Goal: Complete application form

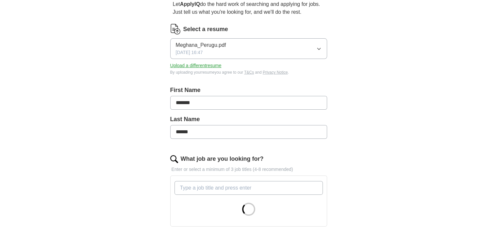
scroll to position [98, 0]
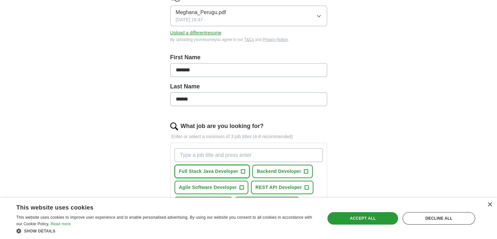
click at [242, 170] on span "+" at bounding box center [243, 171] width 4 height 5
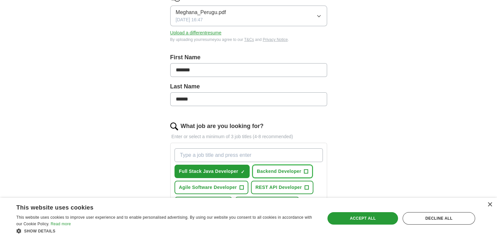
click at [304, 169] on span "+" at bounding box center [306, 171] width 4 height 5
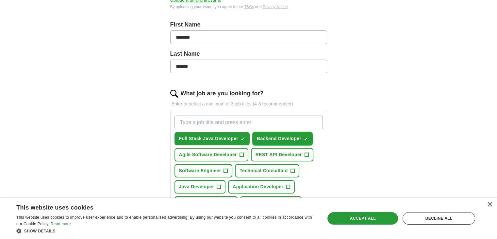
scroll to position [164, 0]
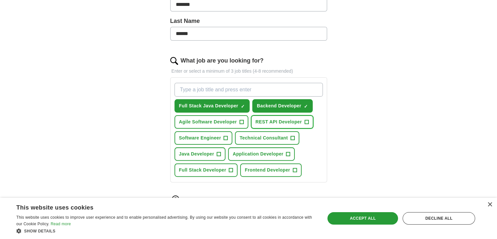
click at [307, 120] on span "+" at bounding box center [307, 121] width 4 height 5
click at [241, 119] on span "+" at bounding box center [242, 121] width 4 height 5
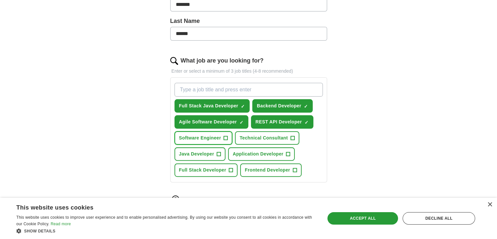
click at [225, 137] on span "+" at bounding box center [226, 137] width 4 height 5
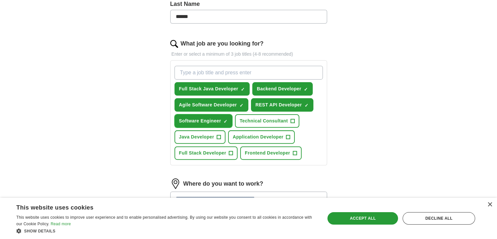
scroll to position [196, 0]
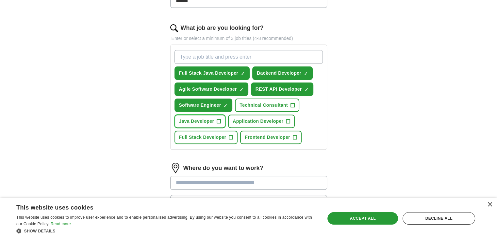
click at [219, 119] on span "+" at bounding box center [219, 121] width 4 height 5
click at [289, 119] on span "+" at bounding box center [288, 121] width 4 height 5
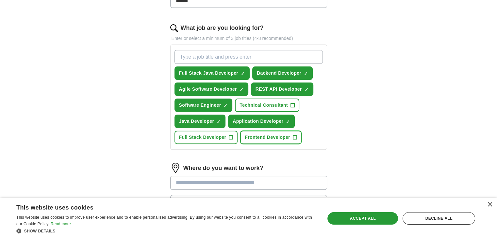
click at [295, 135] on span "+" at bounding box center [295, 137] width 4 height 5
click at [229, 135] on span "+" at bounding box center [231, 137] width 4 height 5
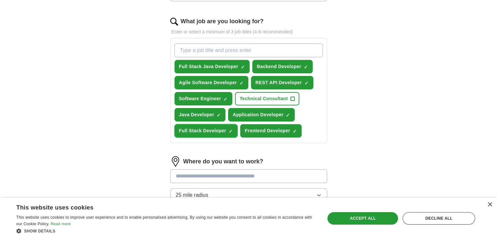
scroll to position [164, 0]
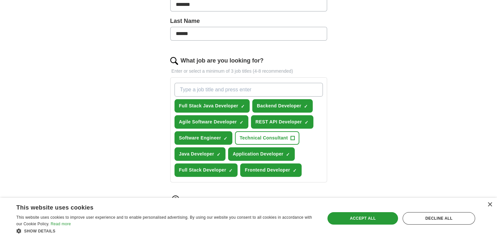
click at [242, 89] on input "What job are you looking for?" at bounding box center [249, 90] width 148 height 14
click at [182, 91] on input "backend Developer" at bounding box center [249, 90] width 148 height 14
type input "Backend Developer"
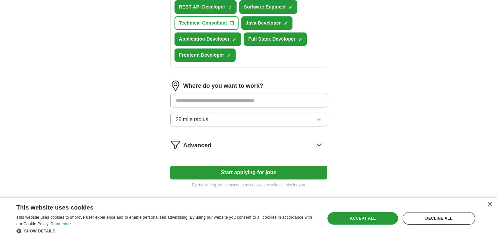
scroll to position [262, 0]
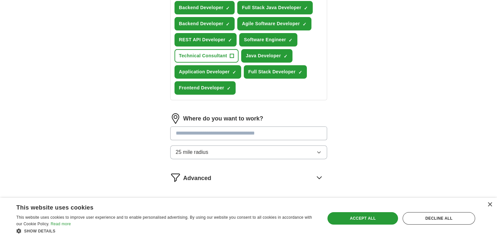
click at [308, 131] on input at bounding box center [248, 133] width 157 height 14
click at [309, 152] on button "25 mile radius" at bounding box center [248, 152] width 157 height 14
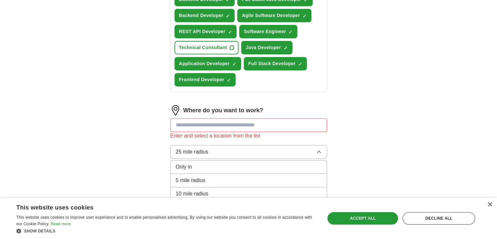
scroll to position [258, 0]
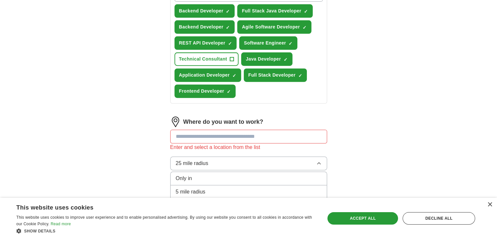
click at [254, 174] on div "Only in" at bounding box center [249, 178] width 146 height 8
click at [344, 144] on div "Let ApplyIQ do the hard work of searching and applying for jobs. Just tell us w…" at bounding box center [248, 19] width 209 height 442
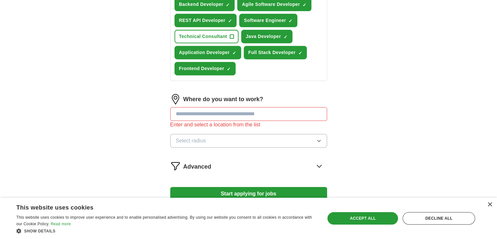
scroll to position [291, 0]
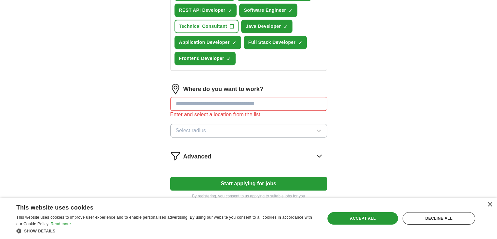
click at [286, 103] on input at bounding box center [248, 104] width 157 height 14
click at [318, 155] on icon at bounding box center [319, 155] width 10 height 10
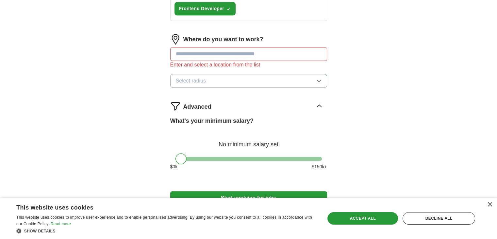
scroll to position [356, 0]
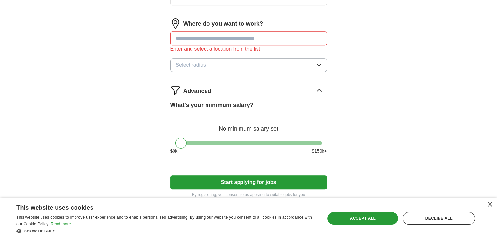
click at [319, 89] on icon at bounding box center [319, 90] width 4 height 2
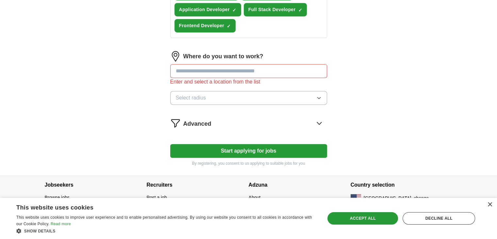
click at [266, 151] on button "Start applying for jobs" at bounding box center [248, 151] width 157 height 14
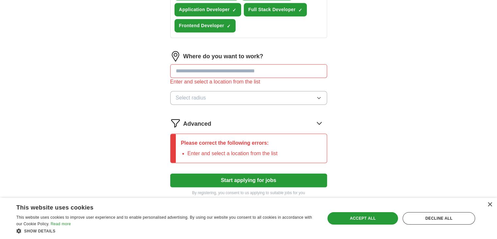
click at [258, 65] on input at bounding box center [248, 71] width 157 height 14
type input "*"
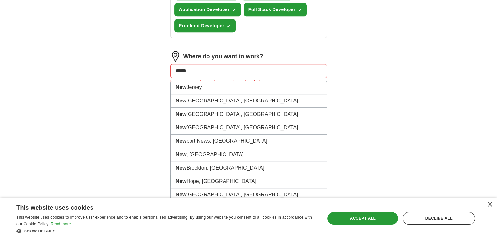
type input "***"
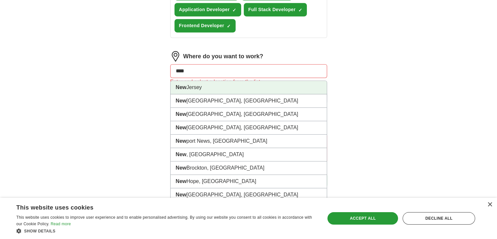
click at [233, 85] on li "[GEOGRAPHIC_DATA]" at bounding box center [249, 87] width 156 height 13
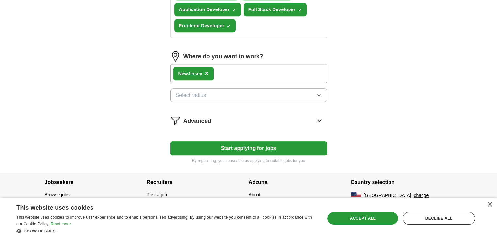
scroll to position [321, 0]
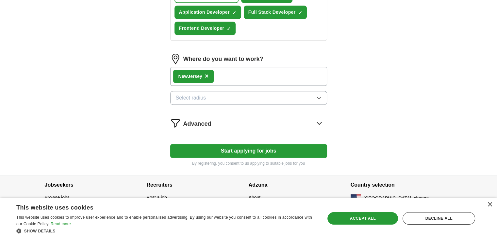
click at [247, 71] on div "New Jersey ×" at bounding box center [248, 76] width 157 height 19
click at [250, 81] on div "New Jersey ×" at bounding box center [248, 76] width 157 height 19
click at [267, 98] on button "Select radius" at bounding box center [248, 98] width 157 height 14
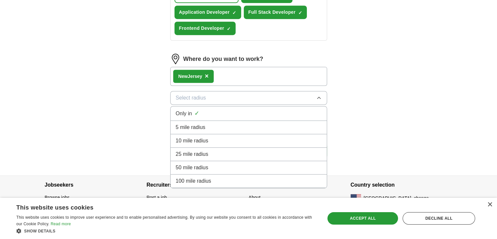
click at [201, 177] on span "100 mile radius" at bounding box center [194, 181] width 36 height 8
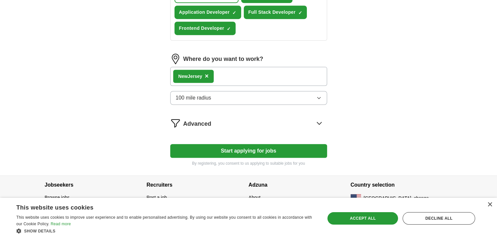
click at [276, 150] on button "Start applying for jobs" at bounding box center [248, 151] width 157 height 14
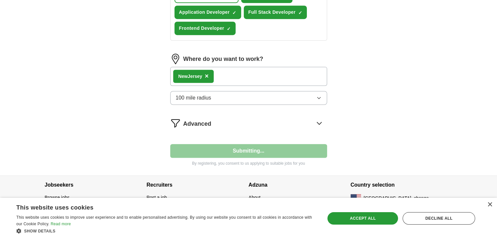
select select "**"
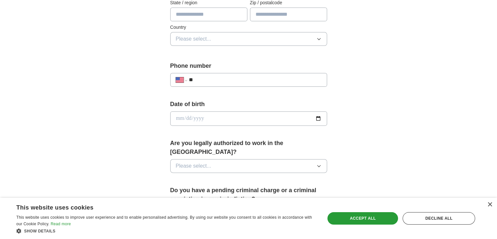
scroll to position [33, 0]
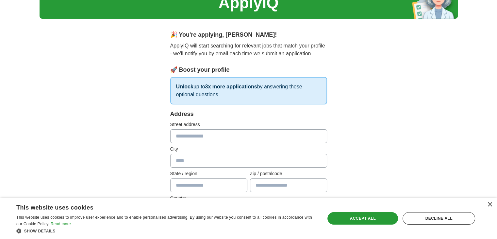
click at [199, 139] on input "text" at bounding box center [248, 136] width 157 height 14
type input "**********"
click at [200, 159] on input "text" at bounding box center [248, 161] width 157 height 14
type input "**********"
click at [200, 184] on input "text" at bounding box center [208, 185] width 77 height 14
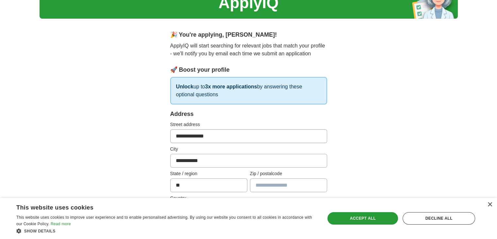
type input "**"
click at [262, 182] on input "text" at bounding box center [288, 185] width 77 height 14
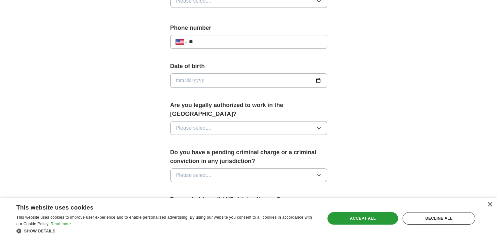
scroll to position [78, 0]
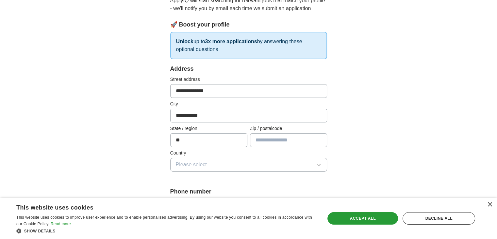
click at [269, 142] on input "text" at bounding box center [288, 140] width 77 height 14
click at [264, 167] on button "Please select..." at bounding box center [248, 165] width 157 height 14
click at [206, 192] on span "[GEOGRAPHIC_DATA]" at bounding box center [203, 193] width 55 height 8
click at [276, 139] on input "text" at bounding box center [288, 140] width 77 height 14
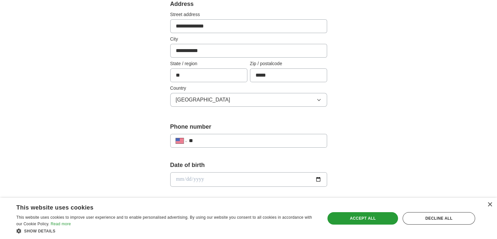
scroll to position [143, 0]
type input "*****"
click at [264, 133] on div "**********" at bounding box center [248, 140] width 157 height 14
click at [264, 138] on input "**" at bounding box center [255, 140] width 133 height 8
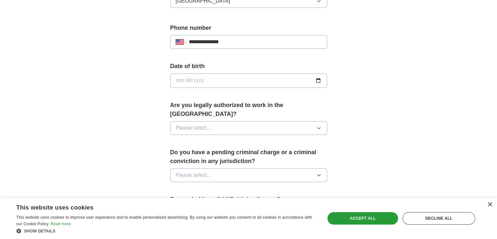
scroll to position [209, 0]
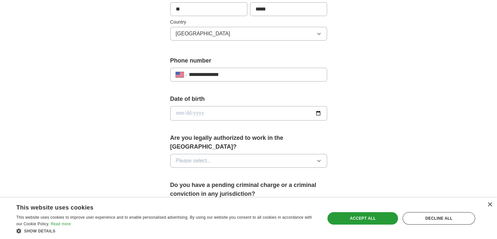
type input "**********"
click at [317, 113] on input "date" at bounding box center [248, 113] width 157 height 14
type input "**********"
click at [226, 154] on button "Please select..." at bounding box center [248, 161] width 157 height 14
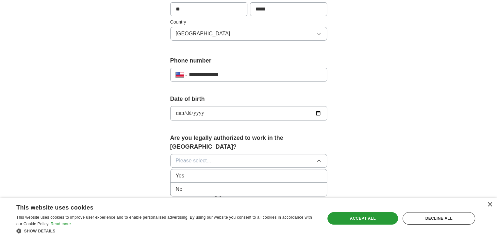
click at [199, 172] on div "Yes" at bounding box center [249, 176] width 146 height 8
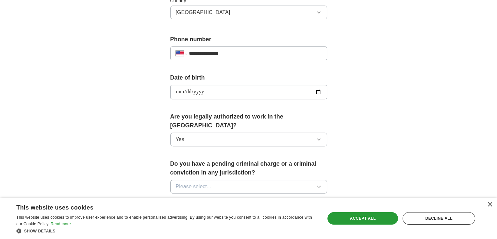
scroll to position [274, 0]
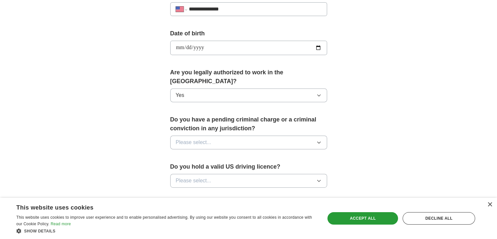
click at [217, 135] on button "Please select..." at bounding box center [248, 142] width 157 height 14
click at [201, 167] on div "No" at bounding box center [249, 171] width 146 height 8
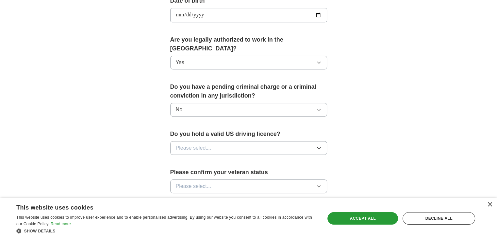
click at [220, 141] on button "Please select..." at bounding box center [248, 148] width 157 height 14
click at [188, 172] on div "No" at bounding box center [249, 176] width 146 height 8
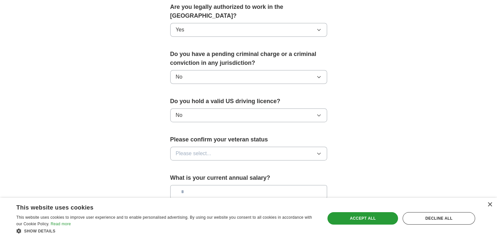
click at [228, 147] on button "Please select..." at bounding box center [248, 154] width 157 height 14
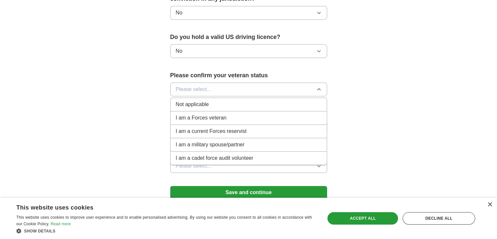
scroll to position [405, 0]
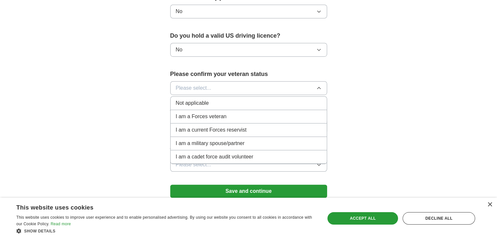
click at [198, 99] on span "Not applicable" at bounding box center [192, 103] width 33 height 8
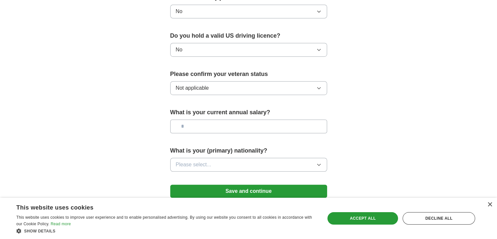
click at [201, 119] on input "text" at bounding box center [248, 126] width 157 height 14
click at [201, 161] on span "Please select..." at bounding box center [194, 165] width 36 height 8
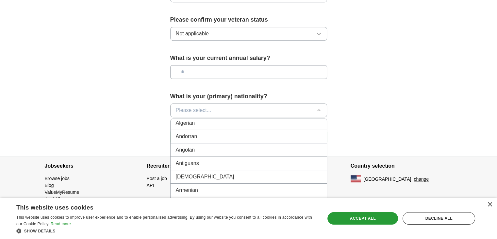
scroll to position [98, 0]
click at [200, 106] on span "Please select..." at bounding box center [194, 110] width 36 height 8
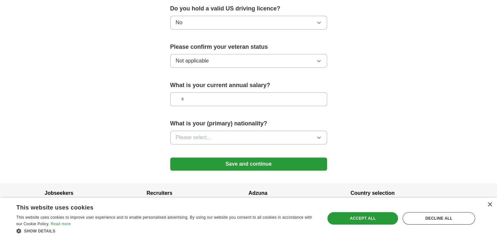
click at [205, 131] on button "Please select..." at bounding box center [248, 137] width 157 height 14
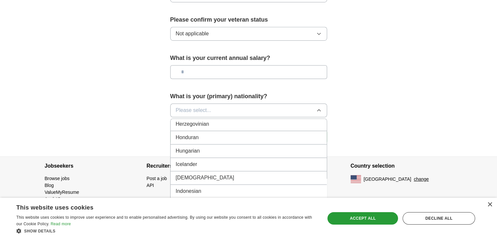
scroll to position [1014, 0]
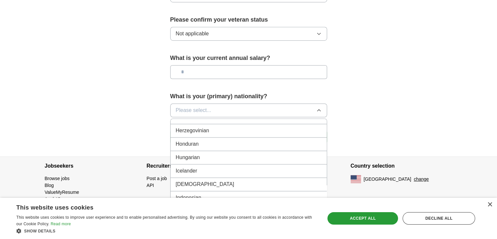
click at [186, 180] on span "[DEMOGRAPHIC_DATA]" at bounding box center [205, 184] width 59 height 8
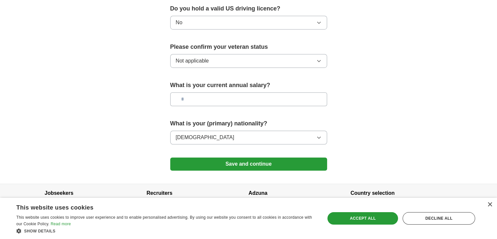
click at [242, 157] on button "Save and continue" at bounding box center [248, 163] width 157 height 13
